Goal: Navigation & Orientation: Find specific page/section

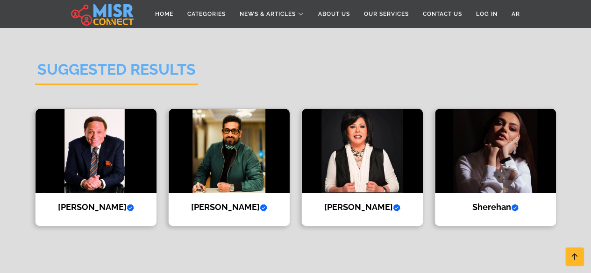
scroll to position [1821, 0]
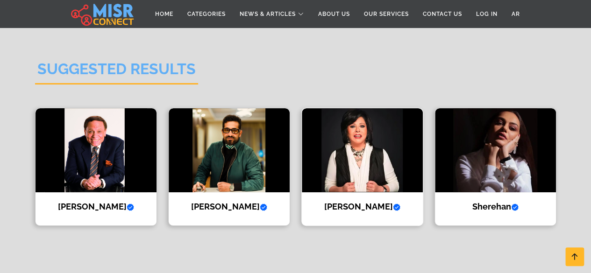
click at [400, 159] on img at bounding box center [362, 150] width 121 height 84
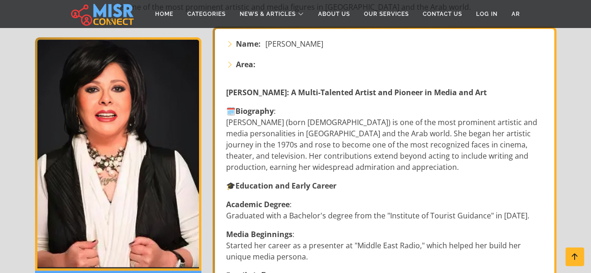
scroll to position [137, 0]
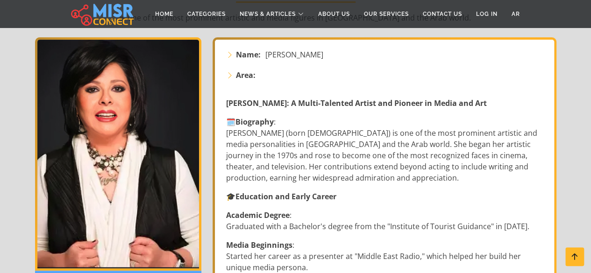
click at [129, 65] on img at bounding box center [118, 153] width 166 height 233
click at [230, 76] on icon at bounding box center [229, 74] width 7 height 7
drag, startPoint x: 140, startPoint y: 163, endPoint x: 351, endPoint y: -22, distance: 280.9
drag, startPoint x: 351, startPoint y: -22, endPoint x: 102, endPoint y: 182, distance: 321.8
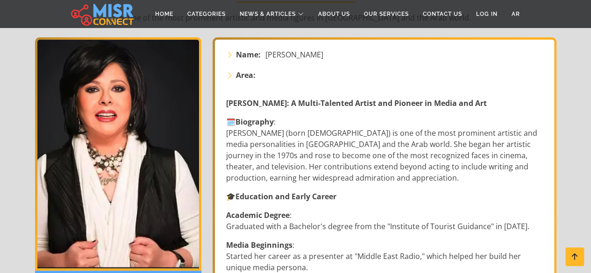
click at [102, 182] on img at bounding box center [118, 153] width 166 height 233
click at [98, 100] on img at bounding box center [118, 153] width 166 height 233
